Goal: Navigation & Orientation: Understand site structure

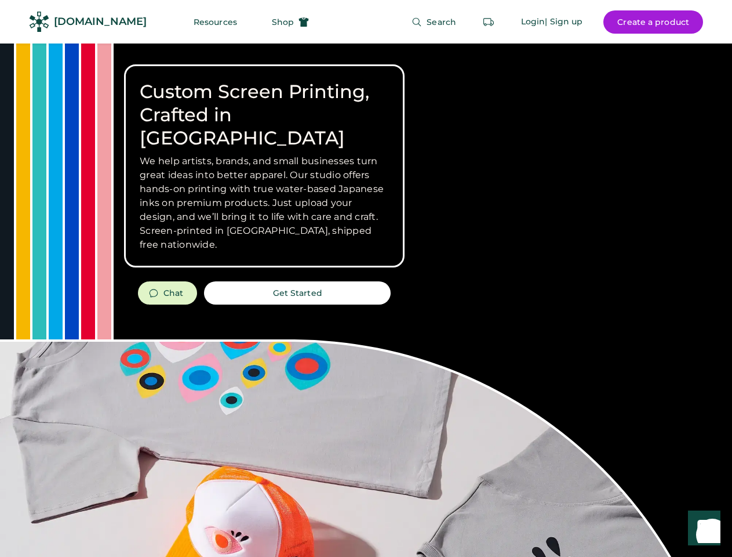
click at [366, 278] on div "Custom Screen Printing, Crafted in [GEOGRAPHIC_DATA] We help artists, brands, a…" at bounding box center [366, 411] width 732 height 736
click at [366, 300] on div "Custom Screen Printing, Crafted in [GEOGRAPHIC_DATA] We help artists, brands, a…" at bounding box center [366, 411] width 732 height 736
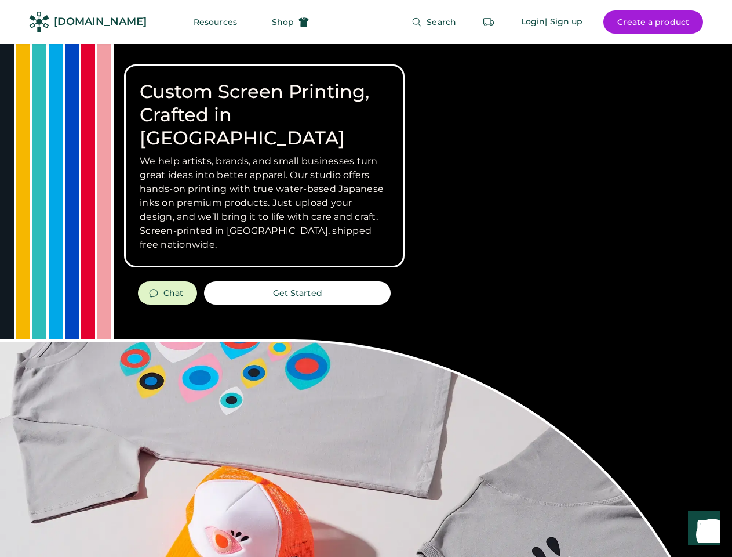
click at [366, 300] on div "Custom Screen Printing, Crafted in [GEOGRAPHIC_DATA] We help artists, brands, a…" at bounding box center [366, 411] width 732 height 736
click at [264, 166] on h3 "We help artists, brands, and small businesses turn great ideas into better appa…" at bounding box center [264, 202] width 249 height 97
click at [264, 154] on h3 "We help artists, brands, and small businesses turn great ideas into better appa…" at bounding box center [264, 202] width 249 height 97
click at [264, 103] on h1 "Custom Screen Printing, Crafted in [GEOGRAPHIC_DATA]" at bounding box center [264, 115] width 249 height 70
